Goal: Navigation & Orientation: Find specific page/section

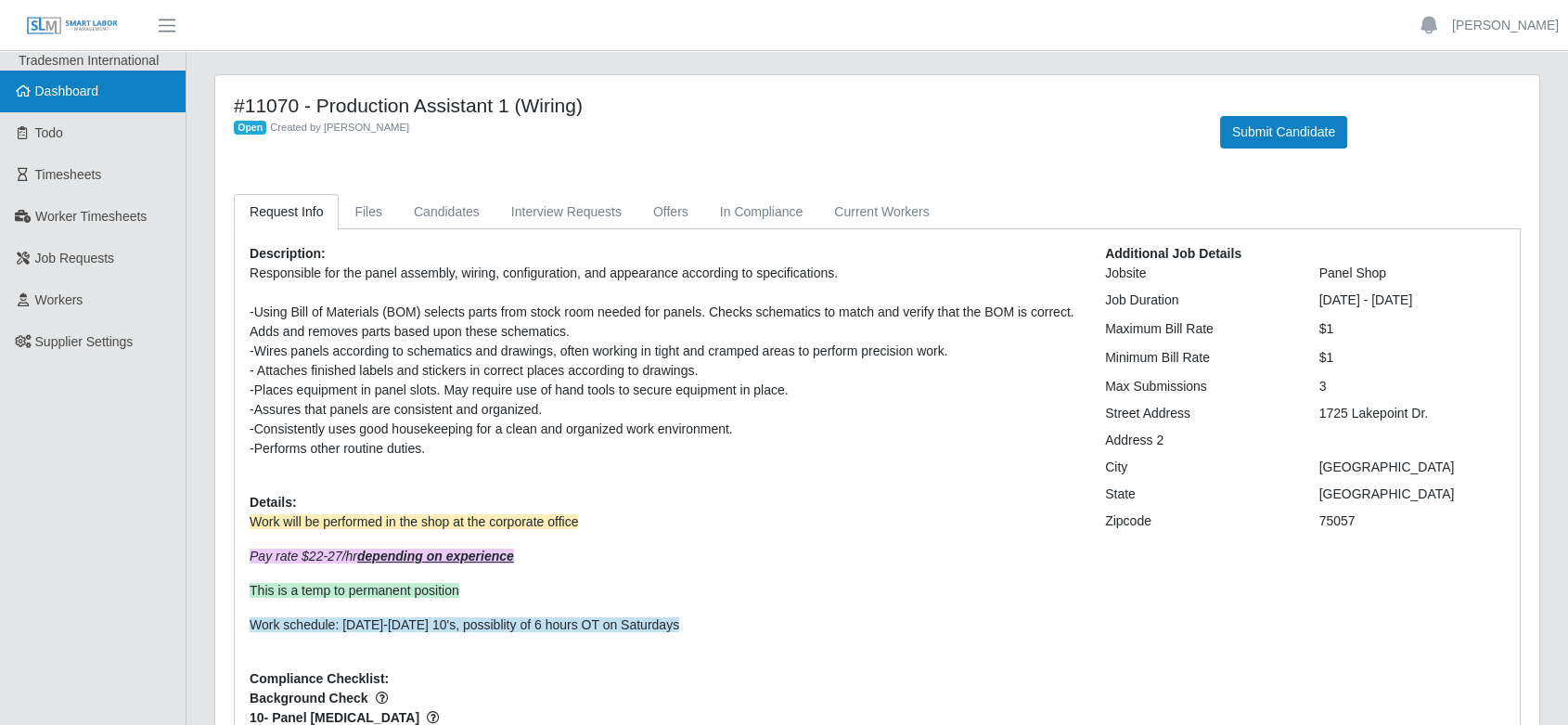
click at [96, 87] on span "Dashboard" at bounding box center [68, 91] width 64 height 14
